Goal: Find specific page/section: Find specific page/section

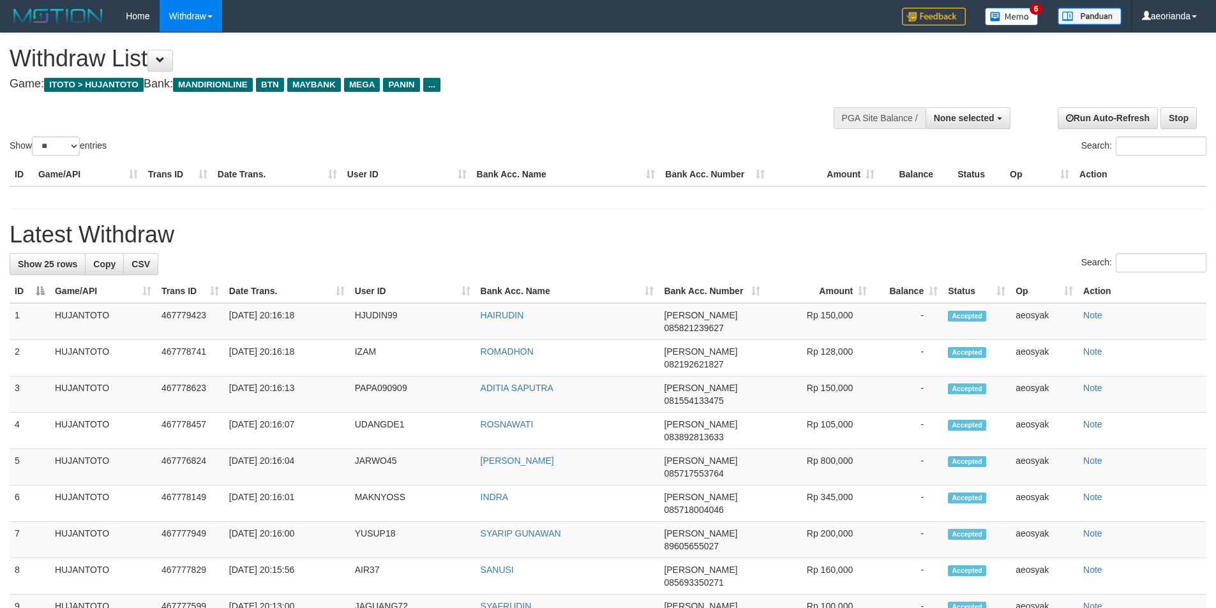
select select
select select "**"
